Goal: Information Seeking & Learning: Learn about a topic

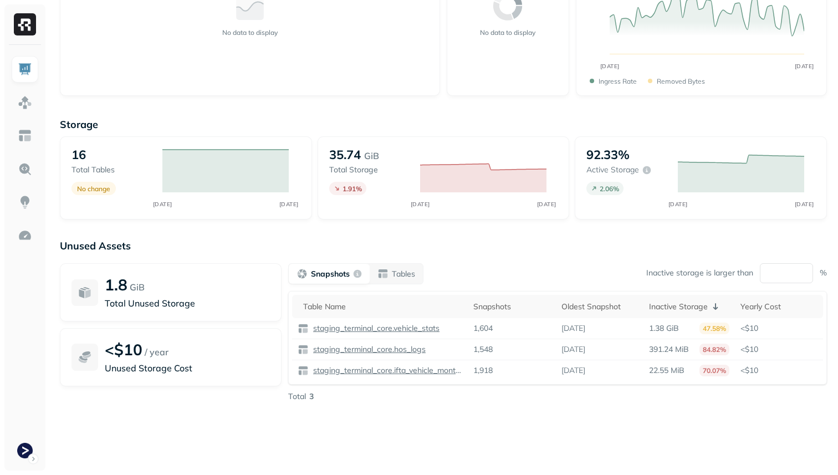
scroll to position [136, 0]
click at [23, 64] on img at bounding box center [25, 69] width 14 height 14
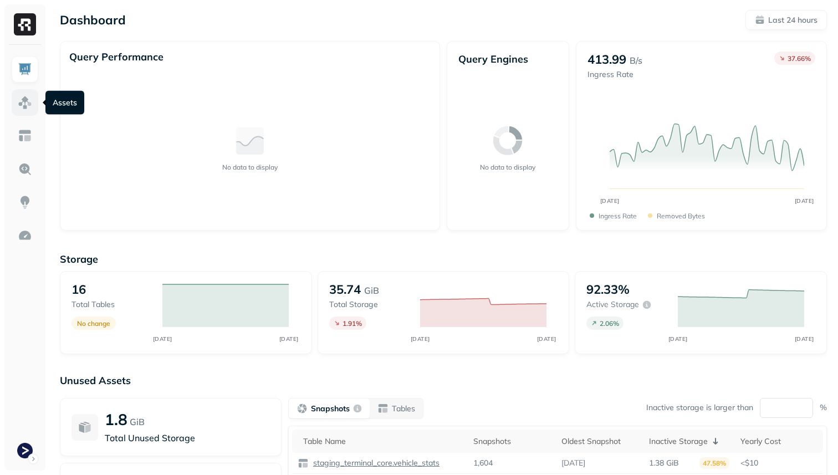
click at [25, 95] on img at bounding box center [25, 102] width 14 height 14
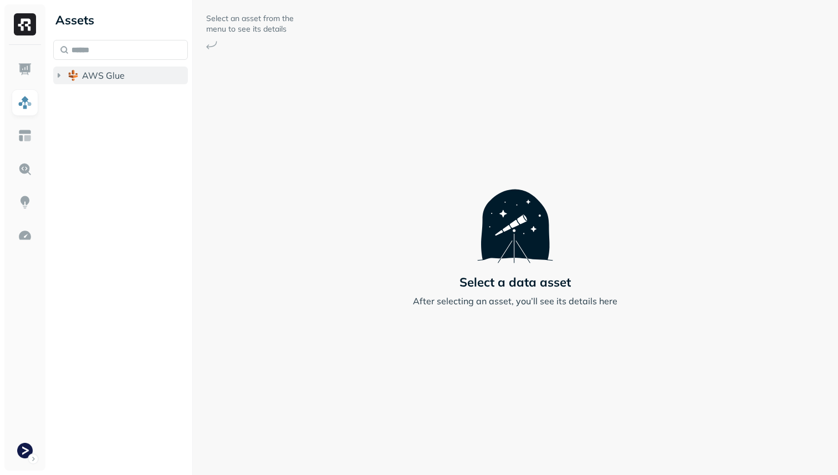
click at [79, 76] on button "AWS Glue" at bounding box center [120, 76] width 135 height 18
click at [91, 95] on button "staging_terminal_core" at bounding box center [126, 97] width 124 height 18
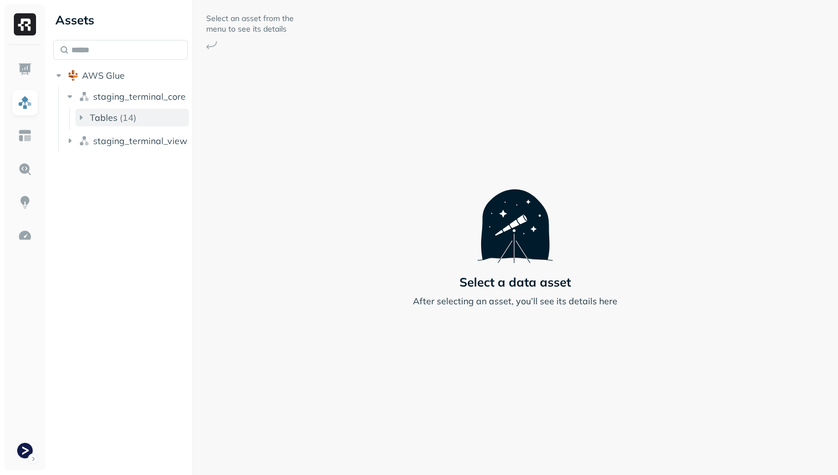
click at [90, 116] on span "Tables" at bounding box center [104, 117] width 28 height 11
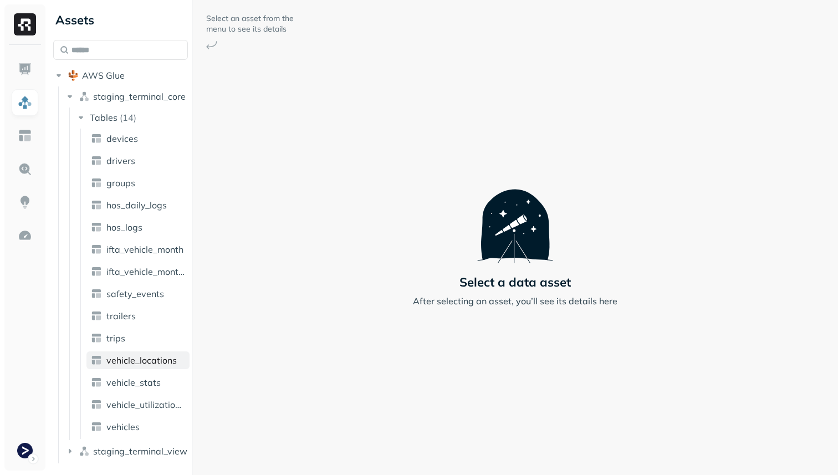
click at [159, 362] on span "vehicle_locations" at bounding box center [141, 360] width 70 height 11
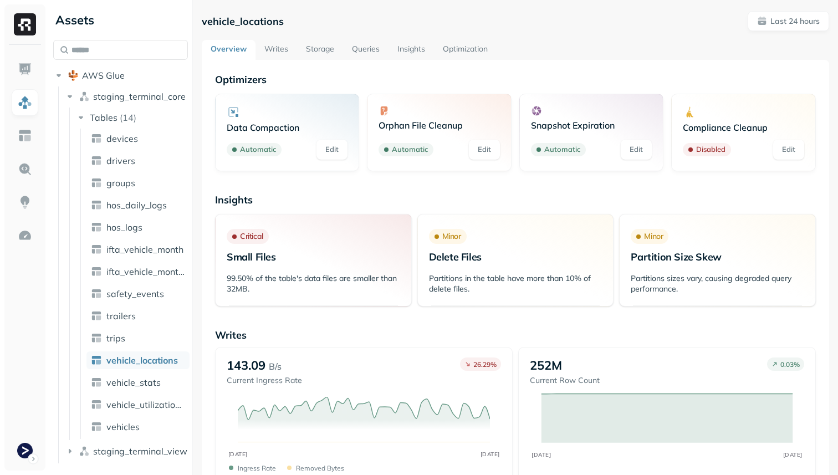
click at [318, 41] on link "Storage" at bounding box center [320, 50] width 46 height 20
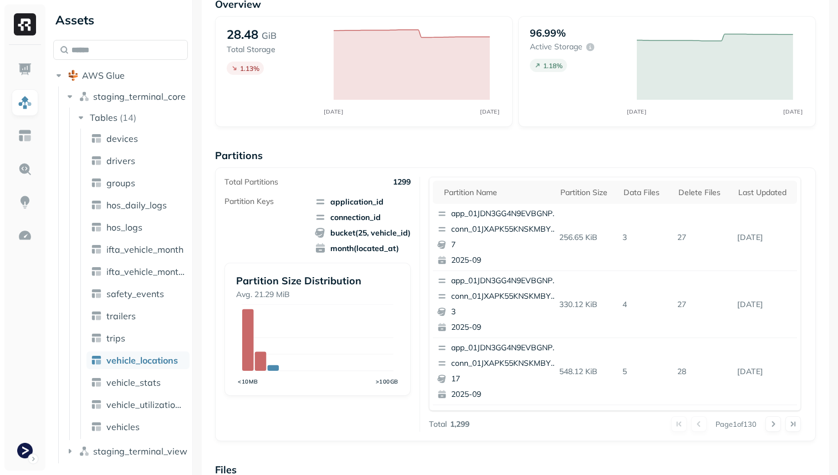
scroll to position [101, 0]
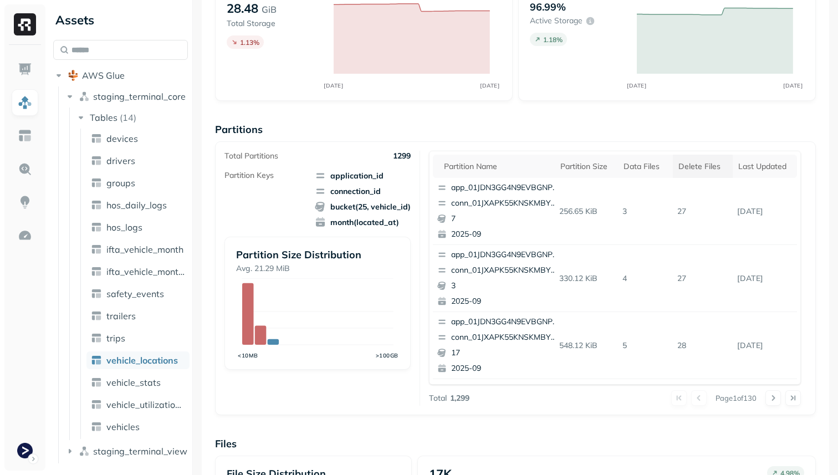
click at [696, 166] on div "Delete Files" at bounding box center [702, 166] width 49 height 11
click at [696, 166] on div "Delete Files" at bounding box center [701, 166] width 58 height 13
click at [771, 394] on button at bounding box center [773, 398] width 16 height 16
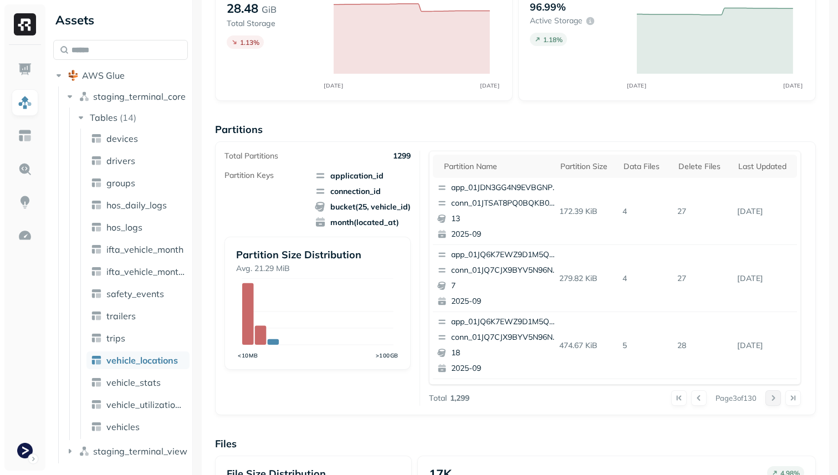
click at [771, 394] on button at bounding box center [773, 398] width 16 height 16
click at [771, 394] on div at bounding box center [782, 398] width 35 height 16
click at [771, 394] on button at bounding box center [773, 398] width 16 height 16
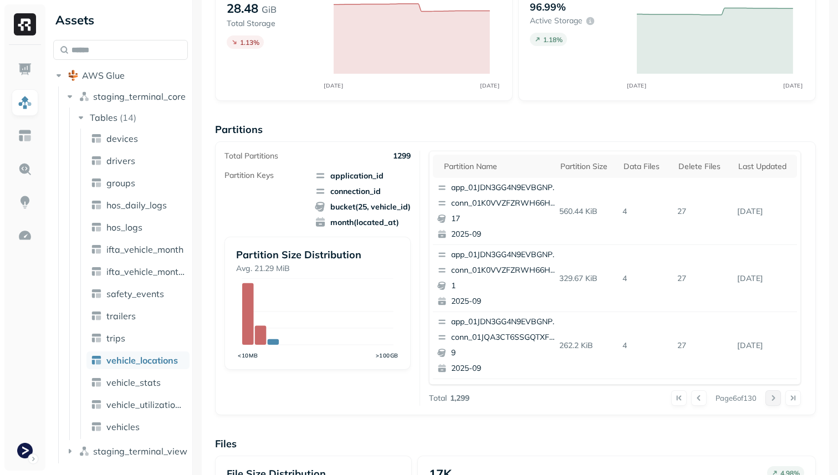
click at [771, 394] on div at bounding box center [782, 398] width 35 height 16
click at [771, 394] on button at bounding box center [773, 398] width 16 height 16
click at [771, 394] on div at bounding box center [782, 398] width 35 height 16
click at [771, 394] on button at bounding box center [773, 398] width 16 height 16
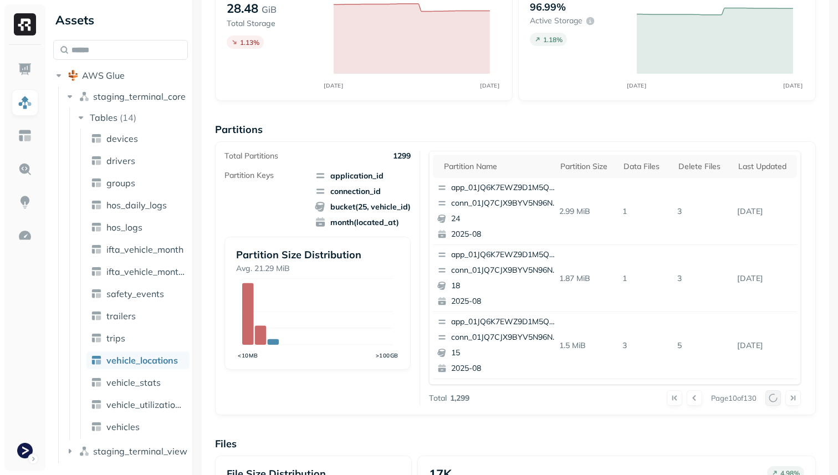
click at [771, 394] on div at bounding box center [782, 398] width 35 height 16
click at [771, 394] on button at bounding box center [773, 398] width 16 height 16
click at [771, 394] on div at bounding box center [782, 398] width 35 height 16
click at [771, 394] on button at bounding box center [773, 398] width 16 height 16
click at [771, 394] on div at bounding box center [782, 398] width 35 height 16
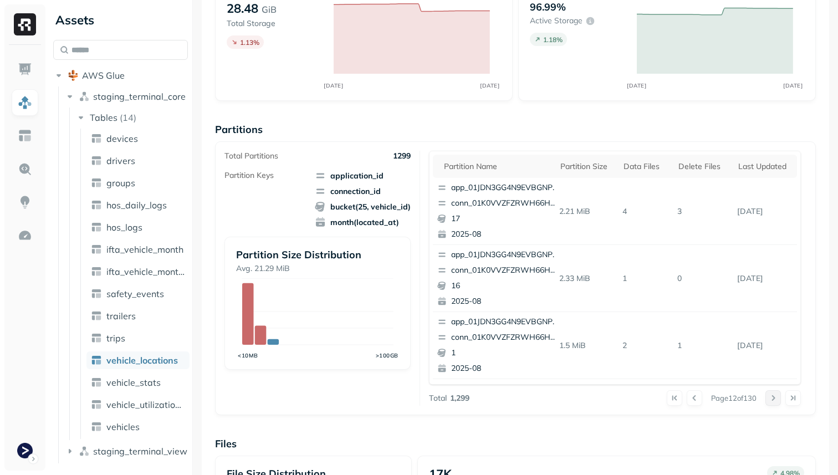
click at [771, 394] on button at bounding box center [773, 398] width 16 height 16
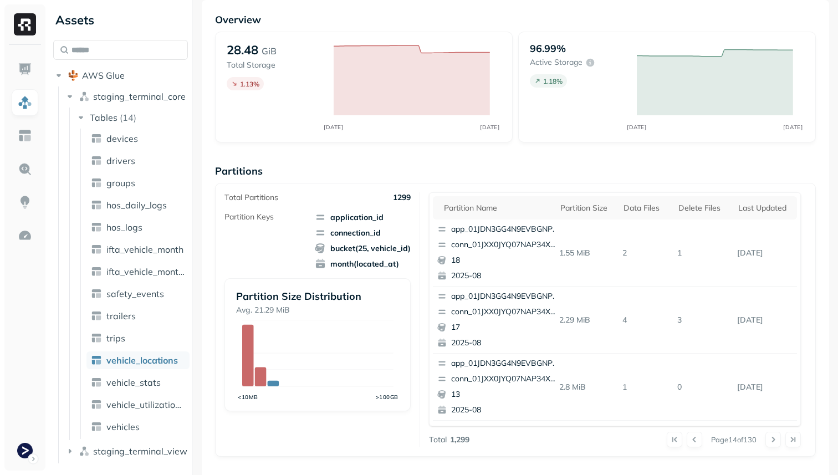
scroll to position [0, 0]
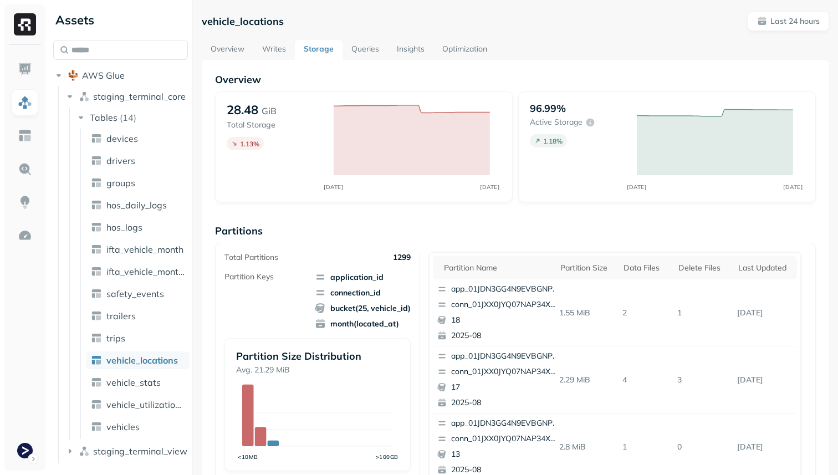
click at [450, 47] on link "Optimization" at bounding box center [464, 50] width 63 height 20
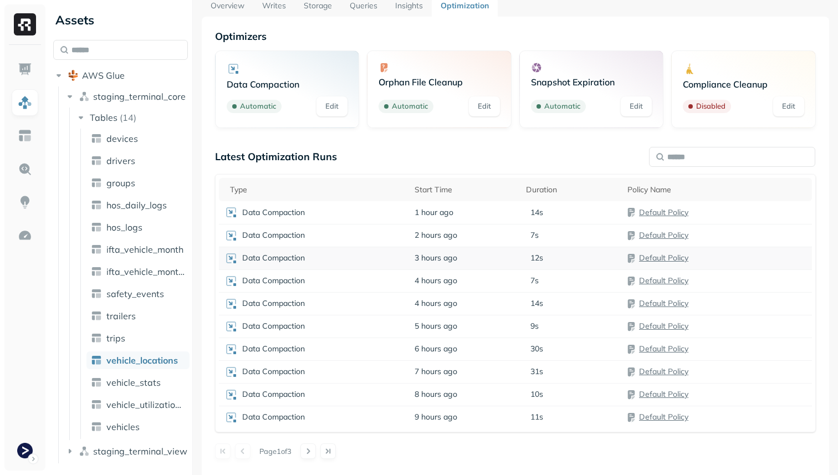
scroll to position [60, 0]
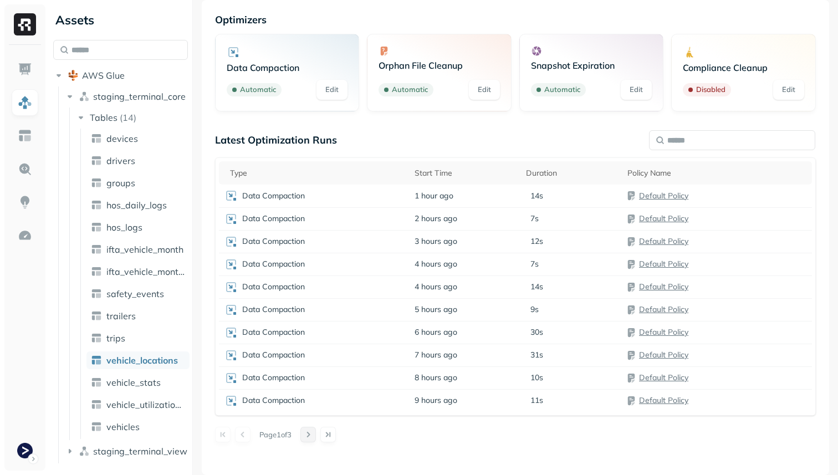
click at [316, 434] on button at bounding box center [308, 435] width 16 height 16
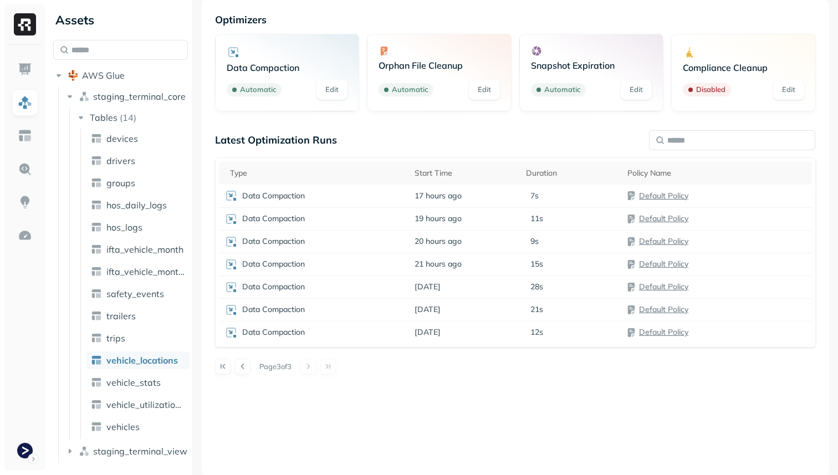
click at [308, 366] on div at bounding box center [317, 367] width 35 height 16
click at [244, 366] on button at bounding box center [243, 367] width 16 height 16
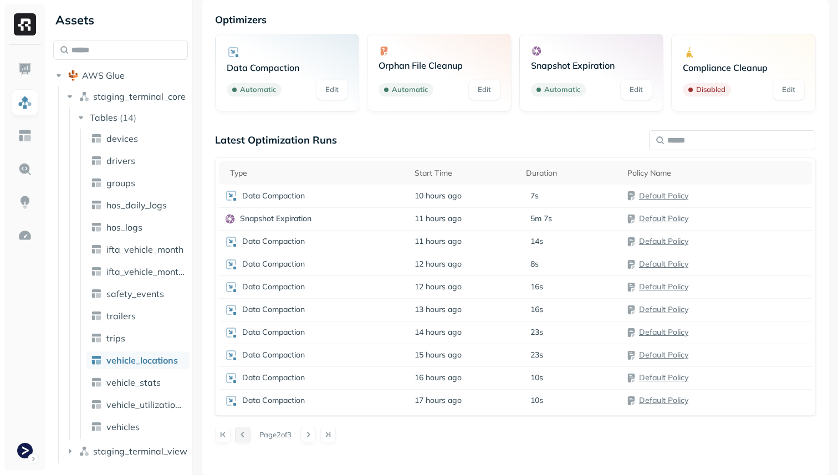
click at [244, 437] on button at bounding box center [243, 435] width 16 height 16
click at [244, 437] on div at bounding box center [232, 435] width 35 height 16
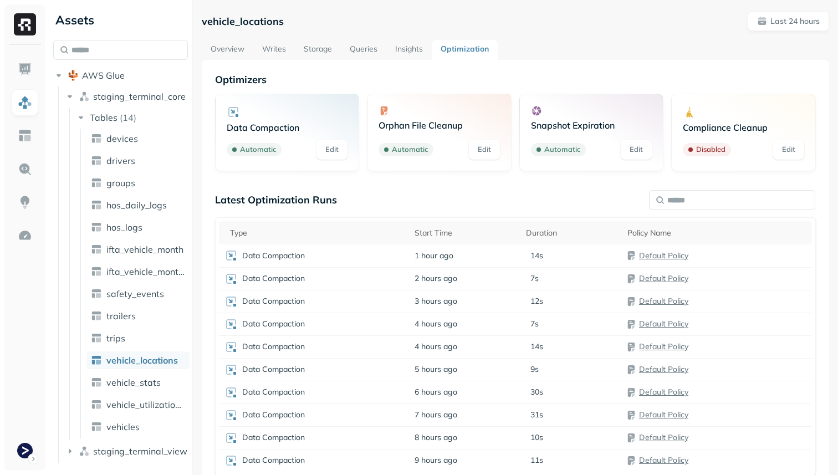
click at [370, 45] on link "Queries" at bounding box center [363, 50] width 45 height 20
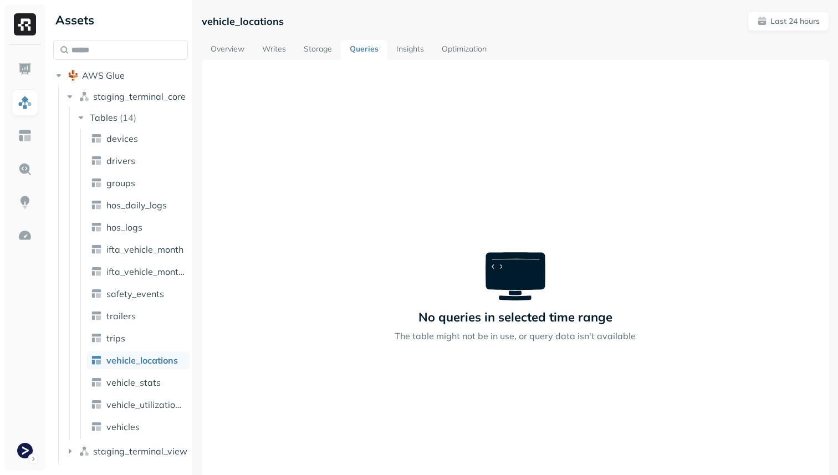
click at [316, 56] on link "Storage" at bounding box center [318, 50] width 46 height 20
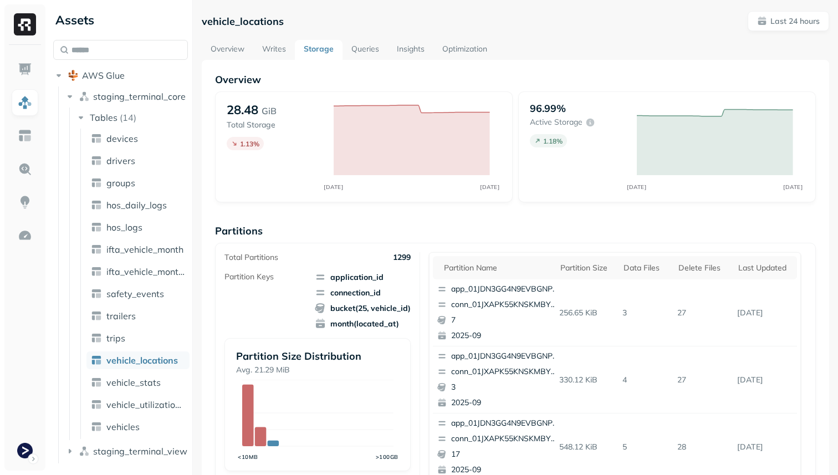
click at [238, 43] on link "Overview" at bounding box center [228, 50] width 52 height 20
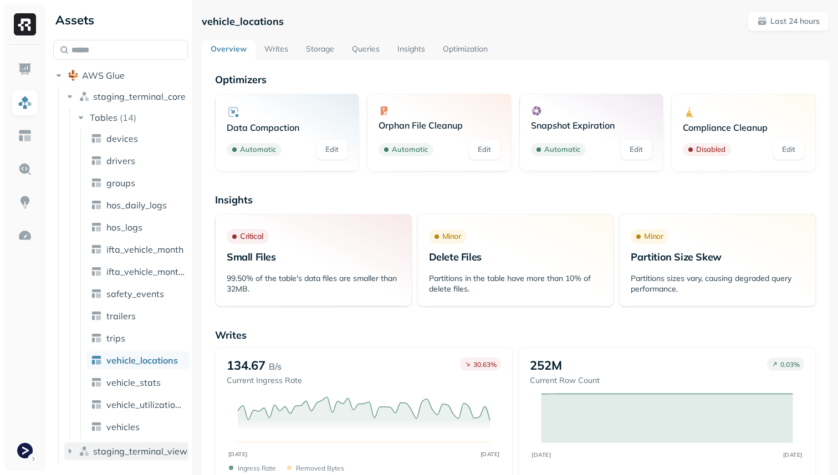
click at [141, 453] on span "staging_terminal_view" at bounding box center [140, 451] width 94 height 11
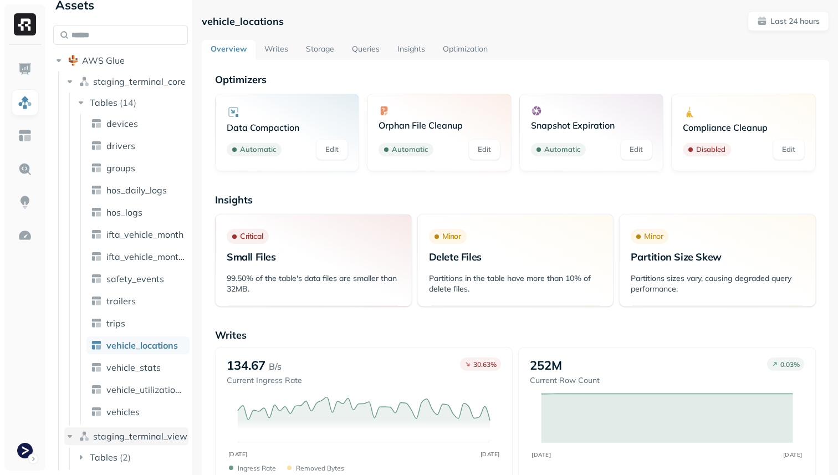
click at [141, 453] on button "Tables ( 2 )" at bounding box center [132, 457] width 114 height 18
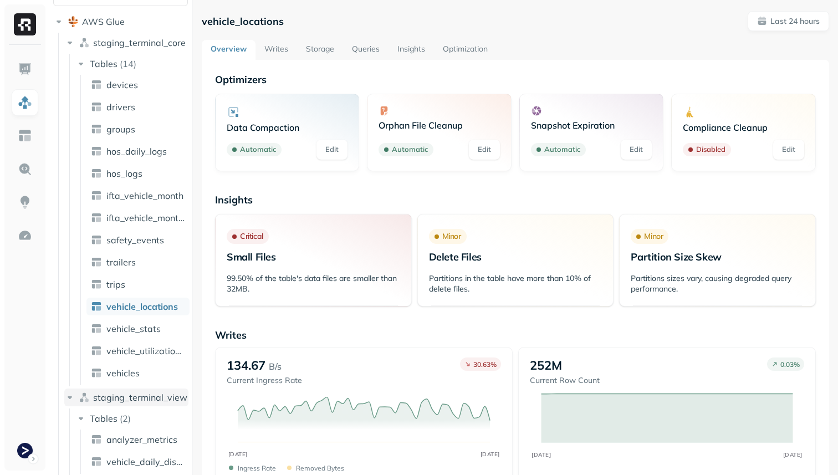
scroll to position [59, 0]
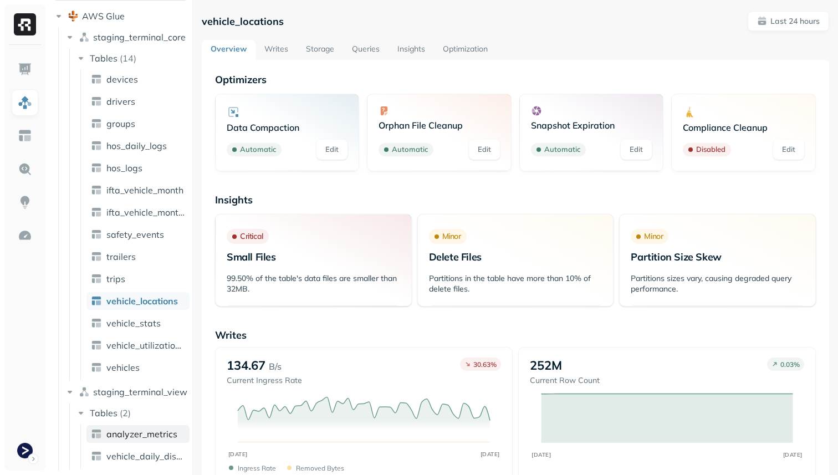
click at [141, 431] on span "analyzer_metrics" at bounding box center [141, 433] width 71 height 11
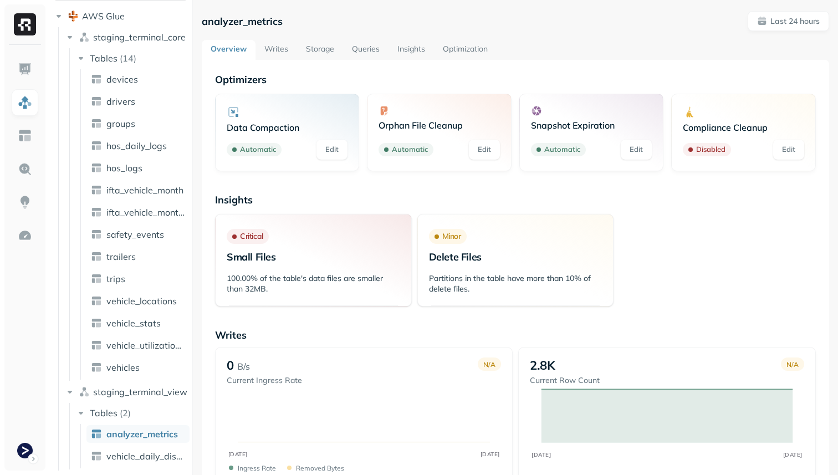
click at [372, 52] on link "Queries" at bounding box center [365, 50] width 45 height 20
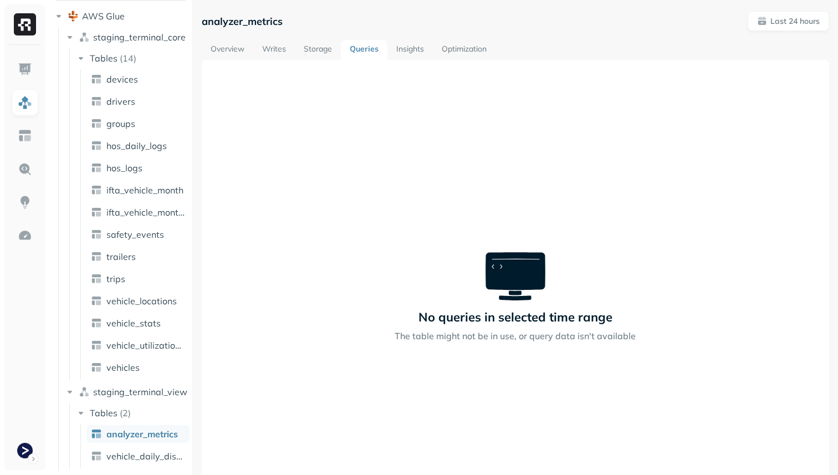
click at [319, 51] on link "Storage" at bounding box center [318, 50] width 46 height 20
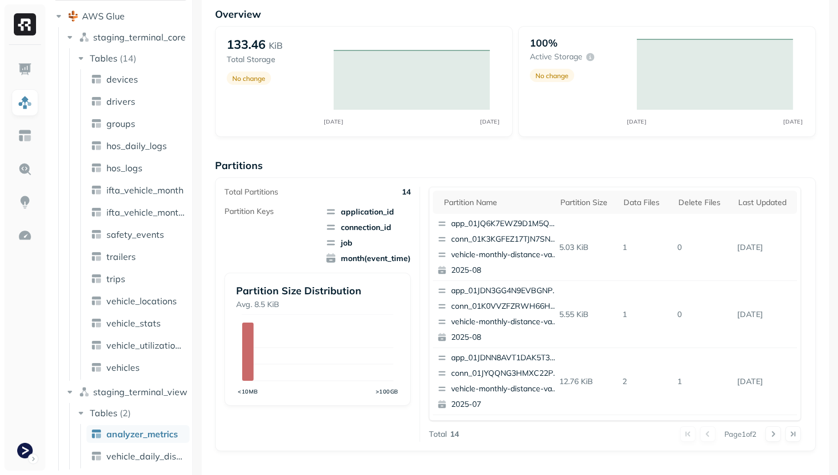
scroll to position [89, 0]
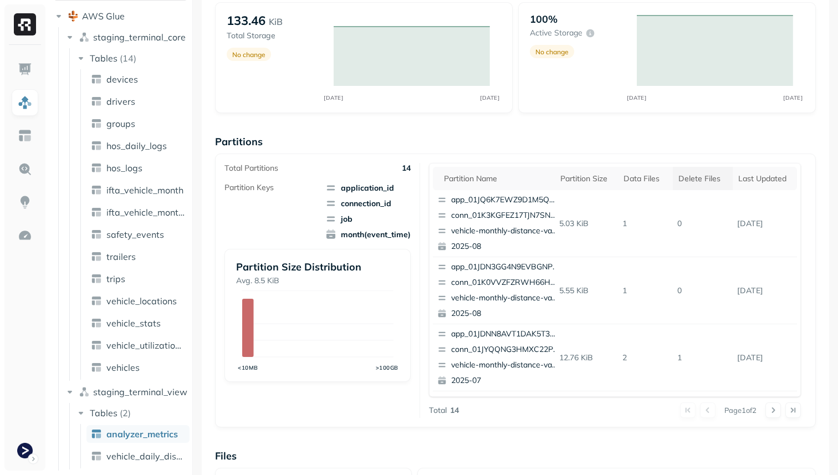
click at [689, 183] on div "Delete Files" at bounding box center [702, 178] width 49 height 11
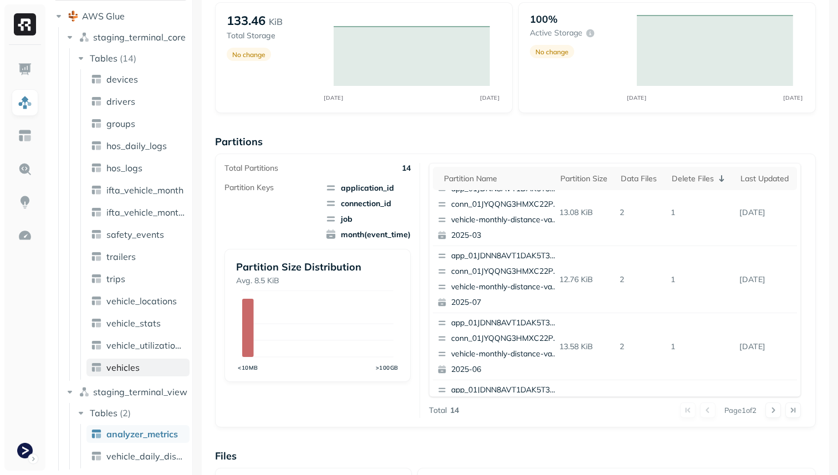
scroll to position [0, 0]
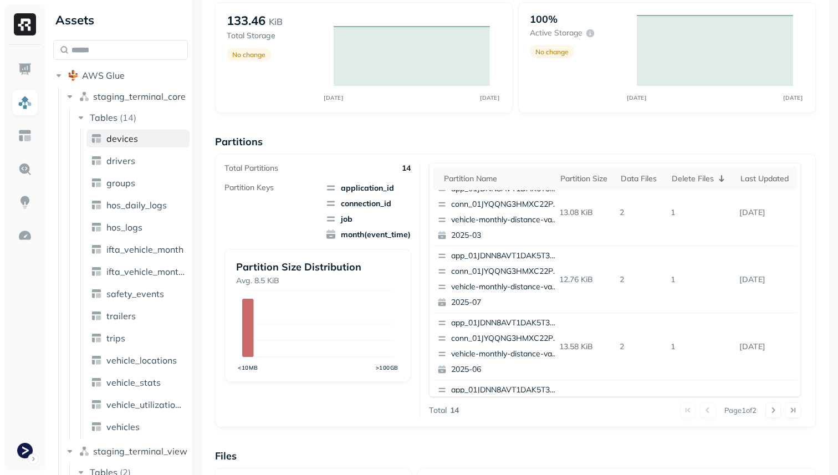
click at [131, 142] on span "devices" at bounding box center [122, 138] width 32 height 11
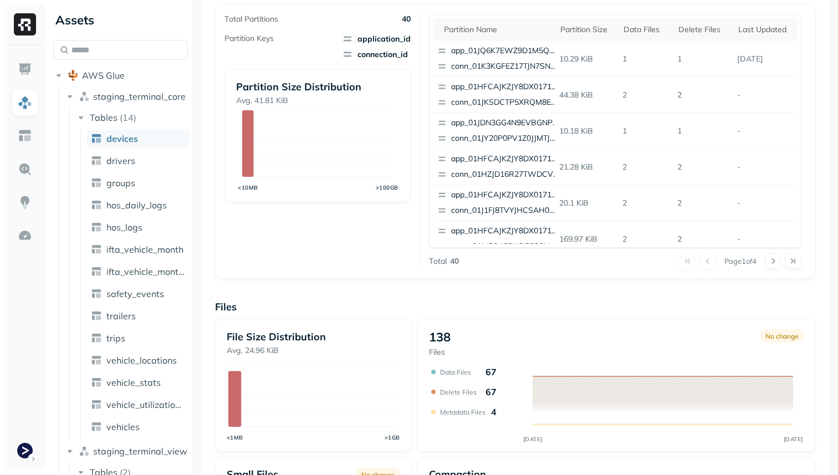
scroll to position [223, 0]
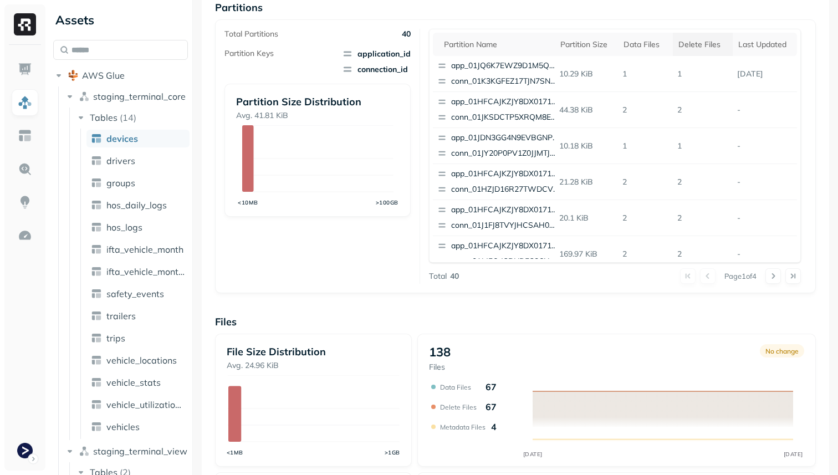
click at [692, 50] on th "Delete Files" at bounding box center [703, 44] width 60 height 23
click at [709, 48] on div "Delete Files" at bounding box center [701, 44] width 58 height 13
click at [693, 43] on div "Delete Files" at bounding box center [702, 44] width 49 height 11
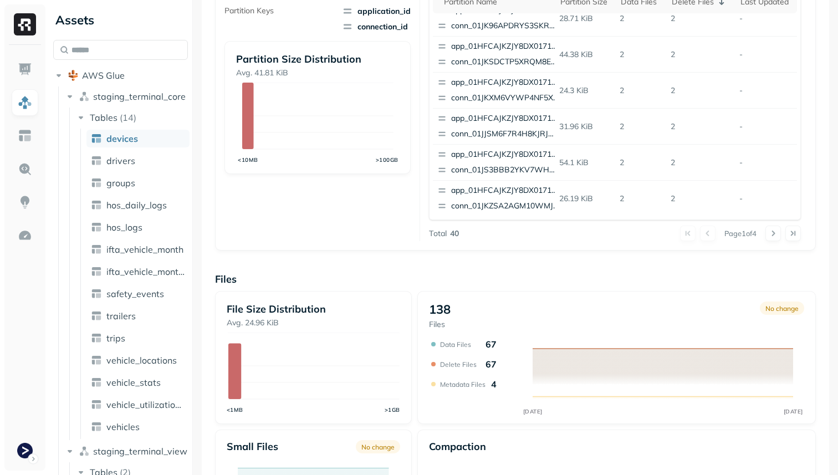
scroll to position [372, 0]
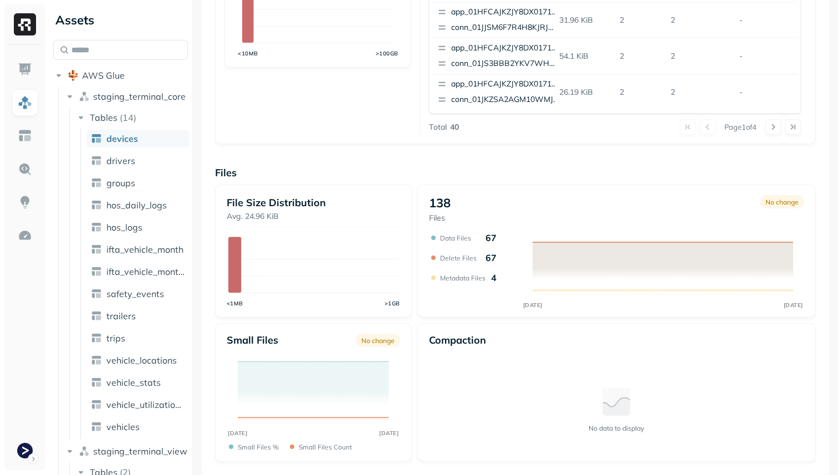
click at [781, 129] on div at bounding box center [782, 127] width 35 height 16
click at [780, 129] on div at bounding box center [782, 127] width 35 height 16
click at [776, 129] on button at bounding box center [773, 127] width 16 height 16
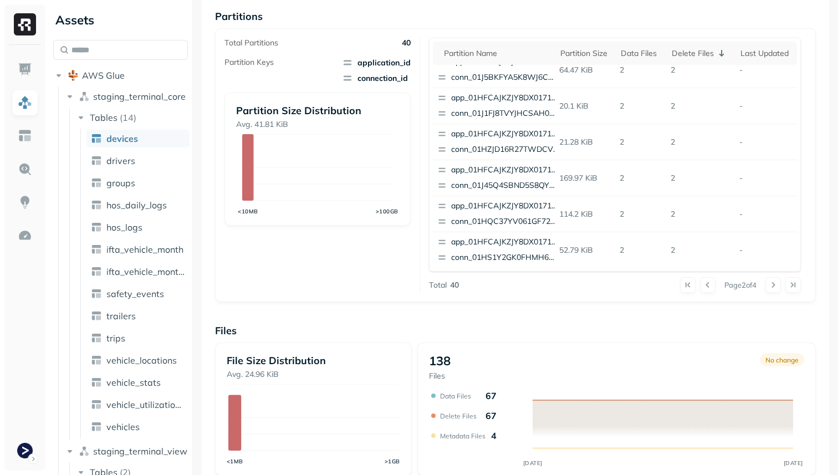
scroll to position [209, 0]
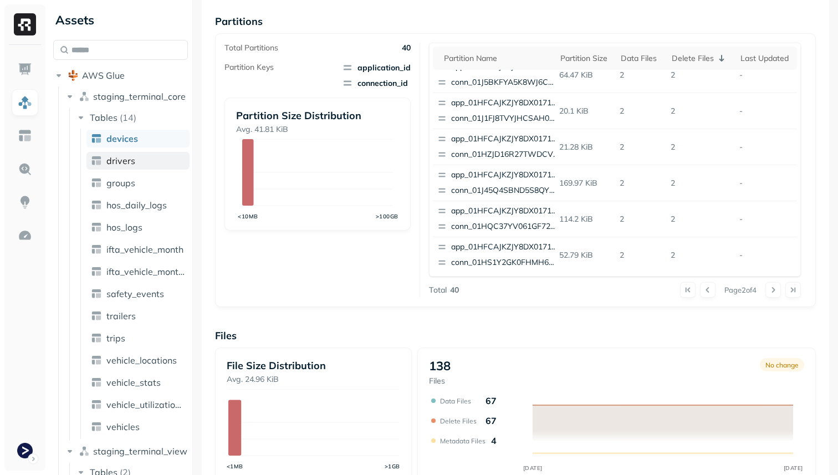
click at [139, 160] on link "drivers" at bounding box center [137, 161] width 103 height 18
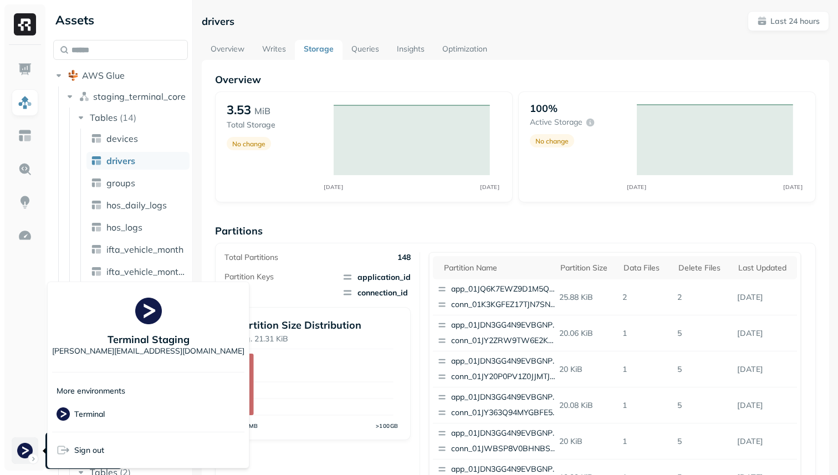
click at [26, 452] on html "Assets AWS Glue staging_terminal_core Tables ( 14 ) devices drivers groups hos_…" at bounding box center [419, 237] width 838 height 475
click at [93, 415] on p "Terminal" at bounding box center [89, 414] width 30 height 11
